Goal: Ask a question

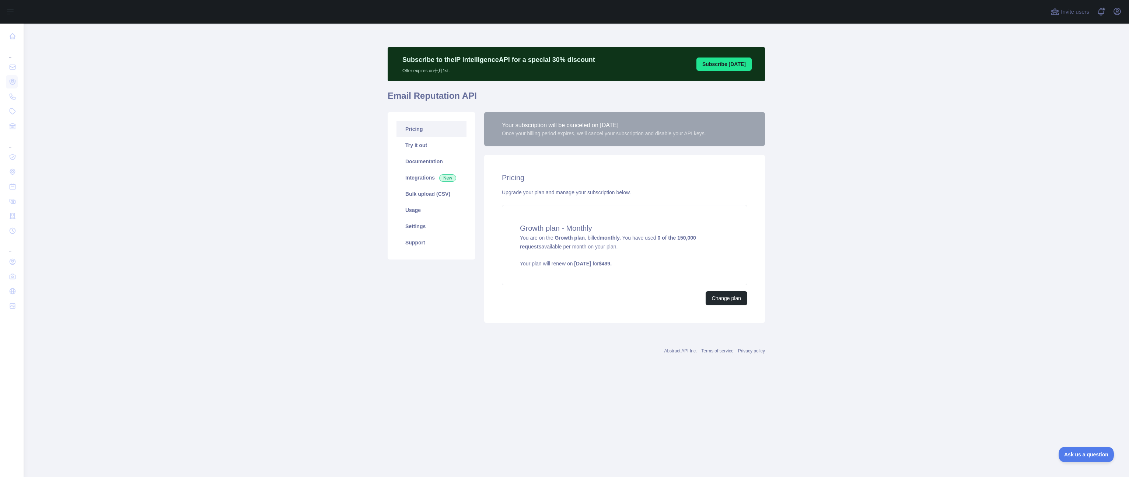
click at [239, 141] on main "Subscribe to the IP Intelligence API for a special 30 % discount Offer expires …" at bounding box center [577, 250] width 1106 height 453
click at [420, 243] on link "Support" at bounding box center [432, 242] width 70 height 16
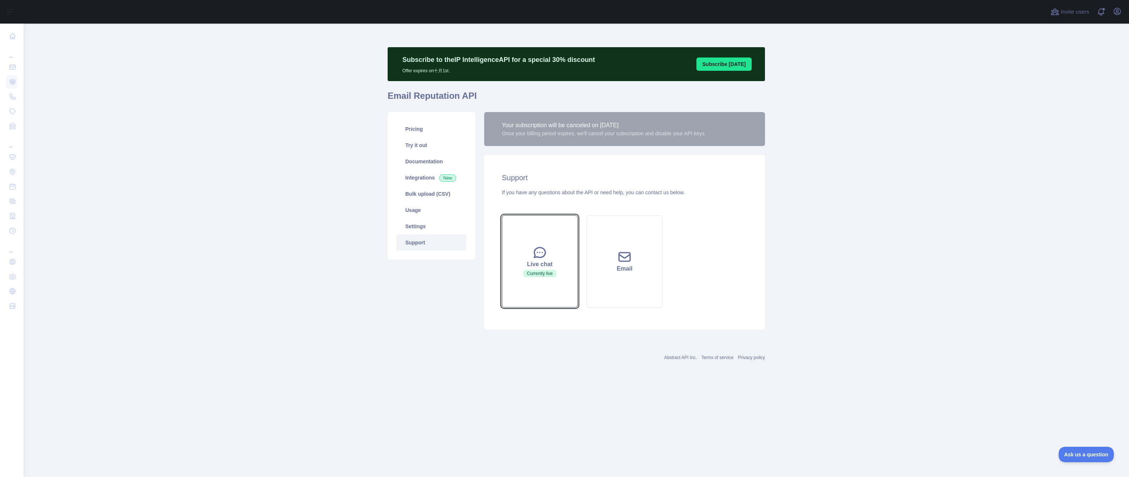
click at [542, 264] on div "Live chat" at bounding box center [539, 264] width 57 height 9
click at [1081, 453] on span "Ask us a question" at bounding box center [1082, 453] width 55 height 5
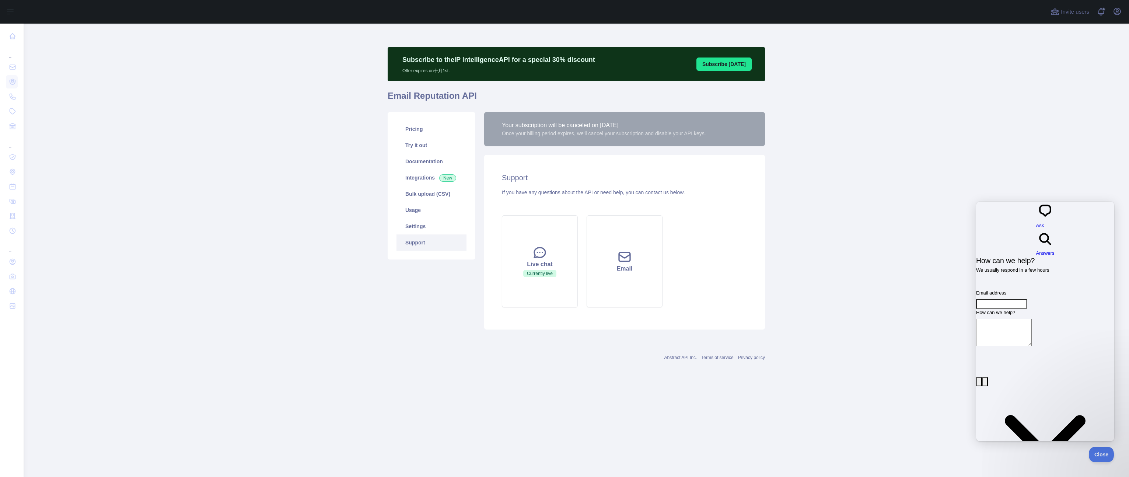
click at [899, 302] on main "Subscribe to the IP Intelligence API for a special 30 % discount Offer expires …" at bounding box center [577, 250] width 1106 height 453
click at [856, 245] on main "Subscribe to the IP Intelligence API for a special 30 % discount Offer expires …" at bounding box center [577, 250] width 1106 height 453
click at [265, 193] on main "Subscribe to the IP Intelligence API for a special 30 % discount Offer expires …" at bounding box center [577, 250] width 1106 height 453
click at [261, 156] on main "Subscribe to the IP Intelligence API for a special 30 % discount Offer expires …" at bounding box center [577, 250] width 1106 height 453
drag, startPoint x: 258, startPoint y: 147, endPoint x: 171, endPoint y: 92, distance: 103.3
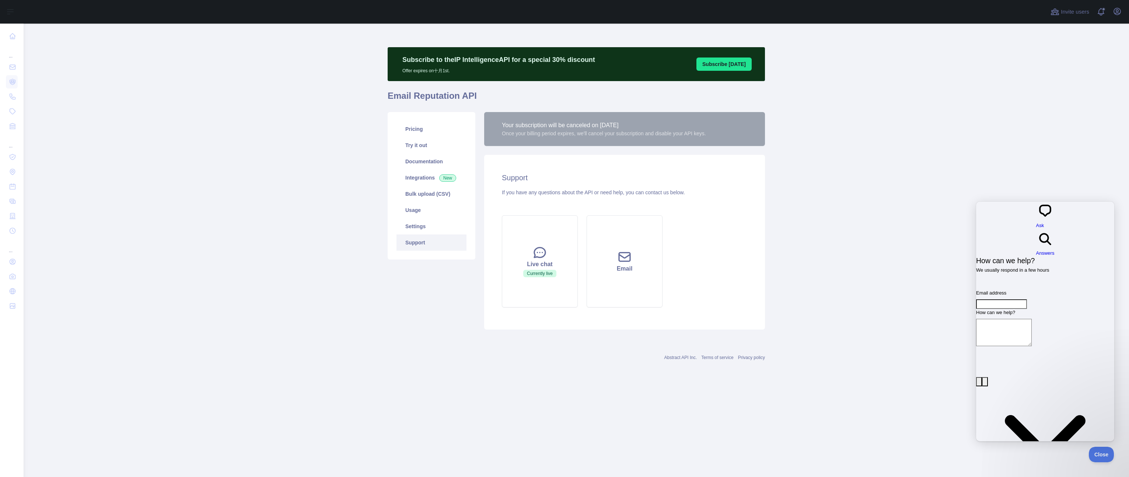
click at [258, 147] on main "Subscribe to the IP Intelligence API for a special 30 % discount Offer expires …" at bounding box center [577, 250] width 1106 height 453
click at [1117, 13] on icon "button" at bounding box center [1117, 11] width 7 height 7
click at [1059, 84] on button "Billing" at bounding box center [1082, 79] width 83 height 13
